Goal: Information Seeking & Learning: Learn about a topic

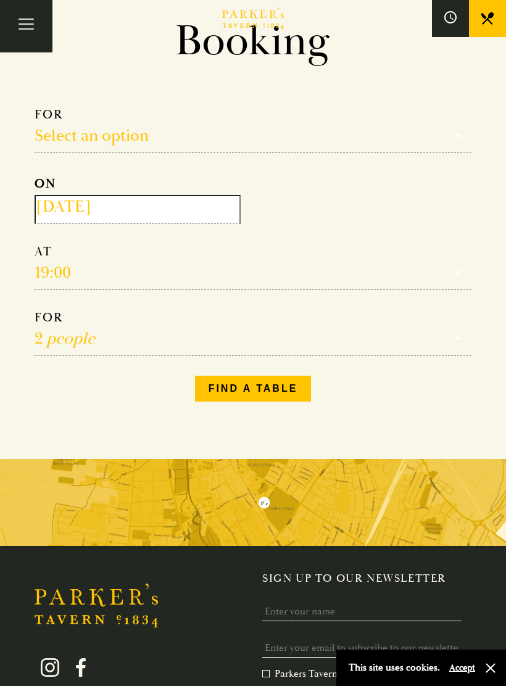
scroll to position [79, 0]
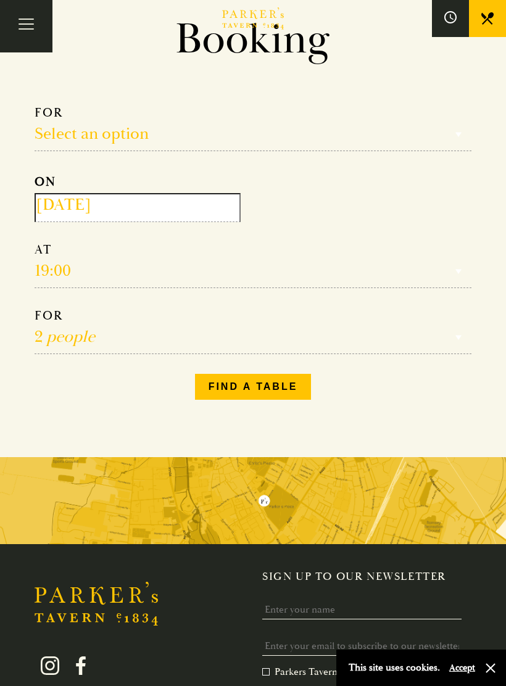
click at [27, 28] on span "Toggle navigation" at bounding box center [26, 28] width 15 height 1
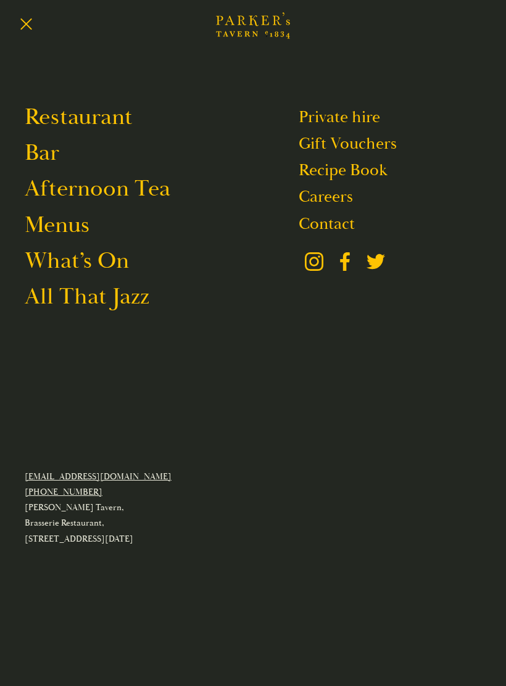
click at [57, 114] on link "Restaurant" at bounding box center [79, 116] width 108 height 29
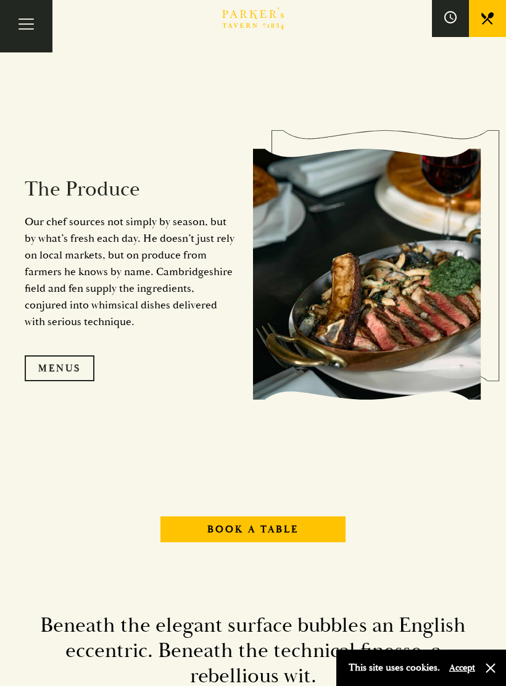
scroll to position [1141, 0]
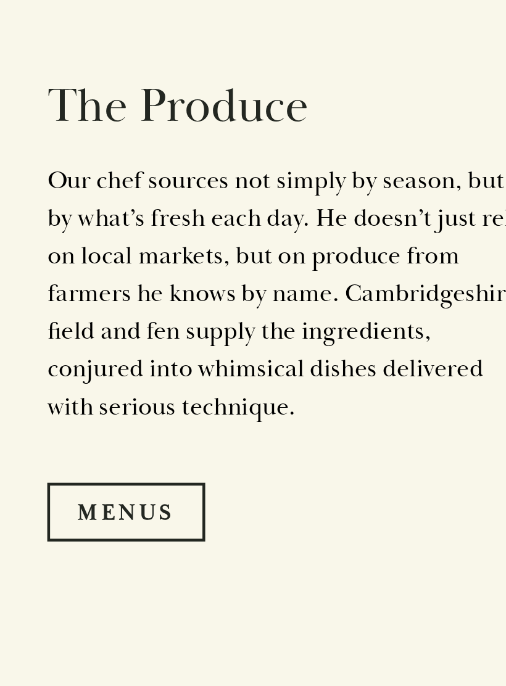
click at [68, 356] on link "Menus" at bounding box center [60, 369] width 70 height 26
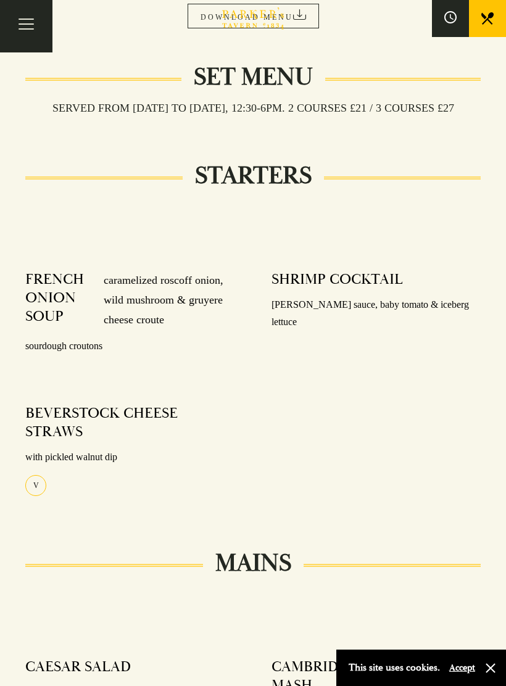
scroll to position [159, 0]
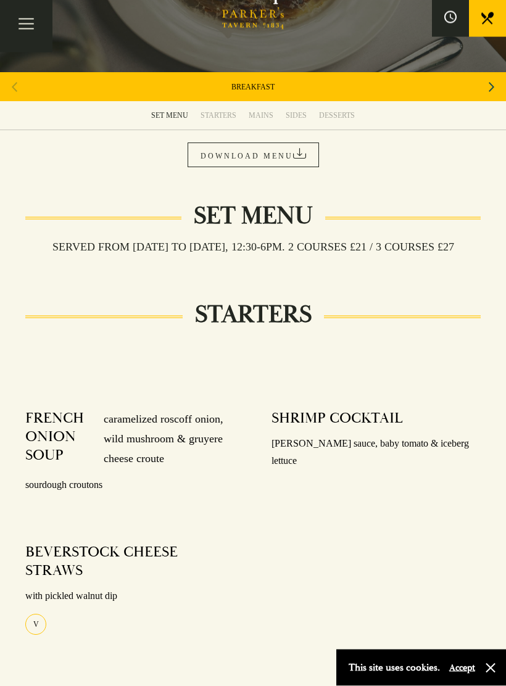
click at [285, 160] on link "DOWNLOAD MENU" at bounding box center [253, 155] width 131 height 25
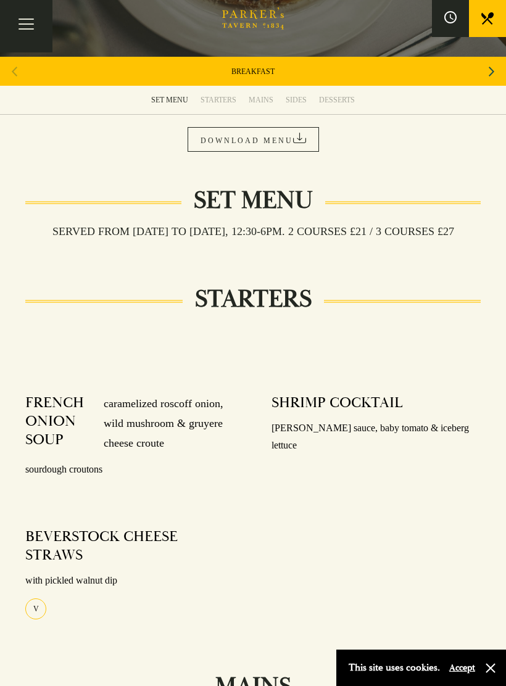
click at [220, 99] on div "STARTERS" at bounding box center [218, 100] width 36 height 10
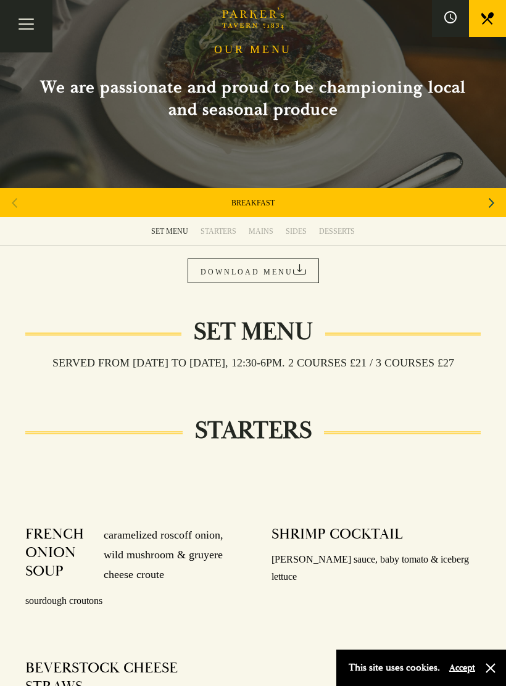
scroll to position [43, 0]
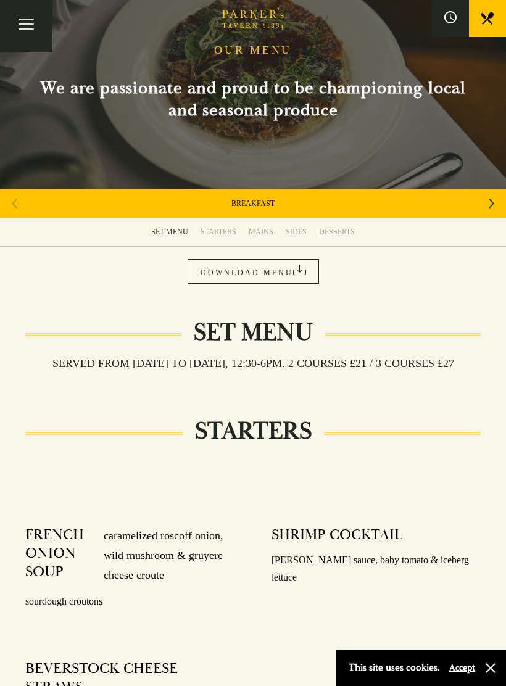
click at [223, 228] on div "STARTERS" at bounding box center [218, 232] width 36 height 10
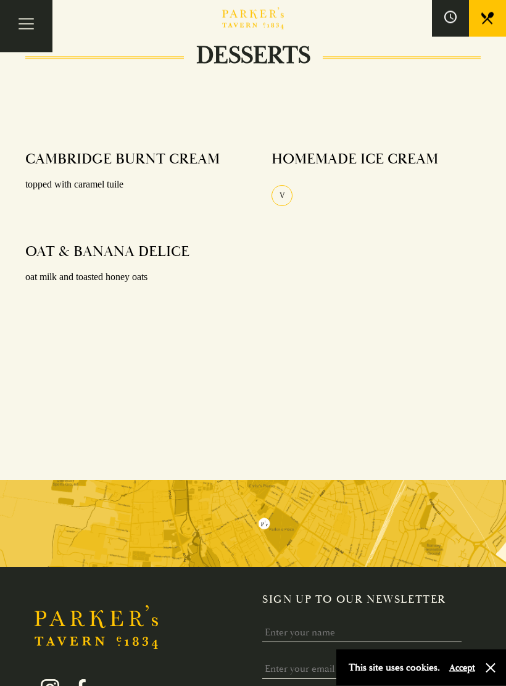
scroll to position [1640, 0]
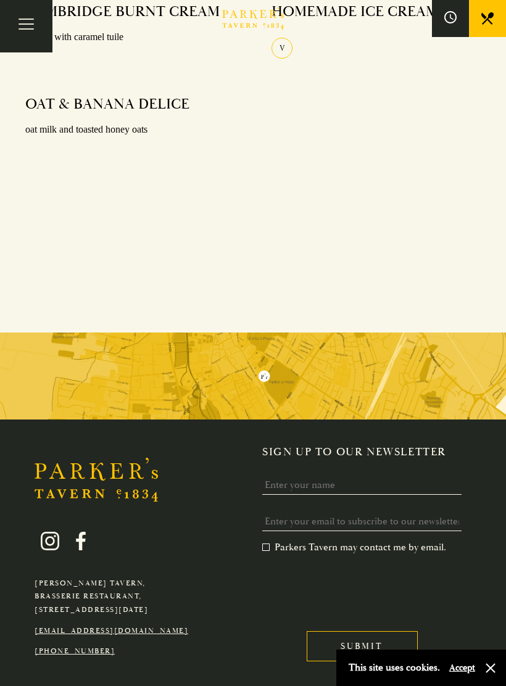
click at [104, 577] on p "Parker's Tavern, Brasserie Restaurant, Regent Street, Cambridge, CB2 1AD" at bounding box center [112, 597] width 154 height 40
copy p "[PERSON_NAME] Tavern,"
click at [52, 532] on icon at bounding box center [50, 541] width 19 height 19
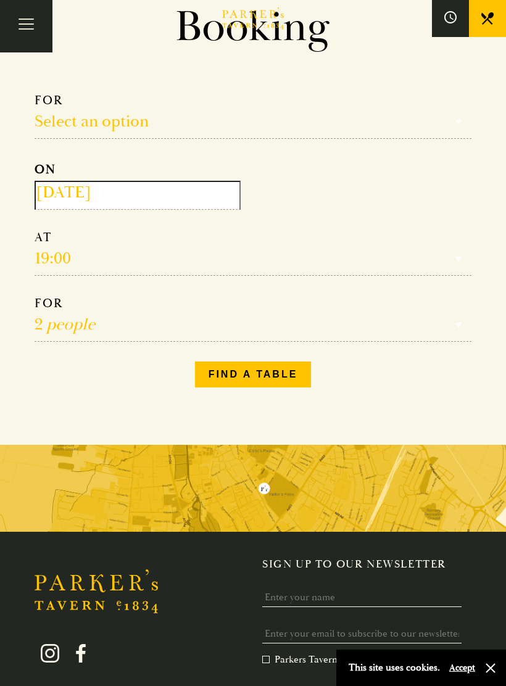
scroll to position [242, 0]
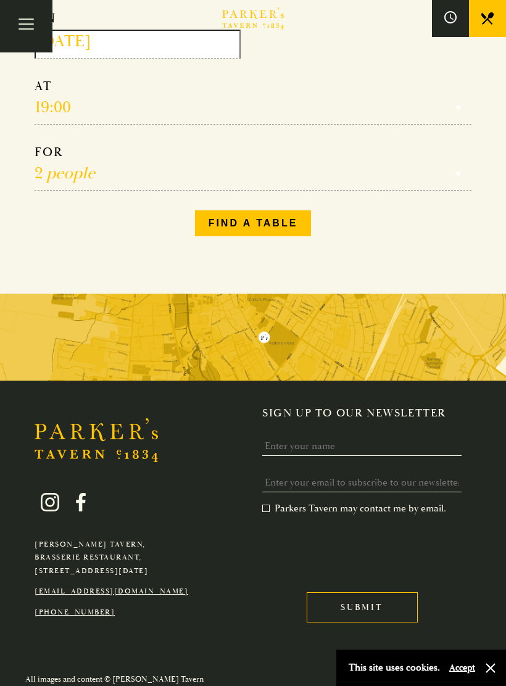
click at [51, 510] on icon at bounding box center [50, 502] width 19 height 19
